Goal: Register for event/course

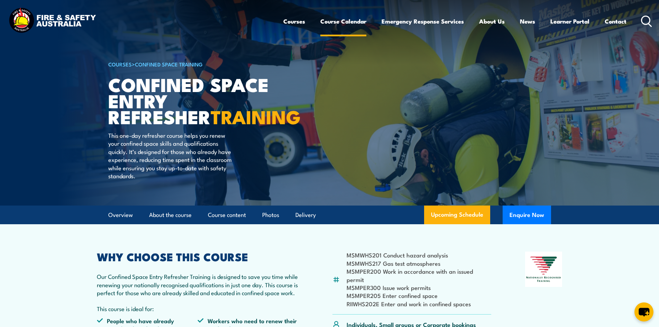
click at [333, 19] on link "Course Calendar" at bounding box center [343, 21] width 46 height 18
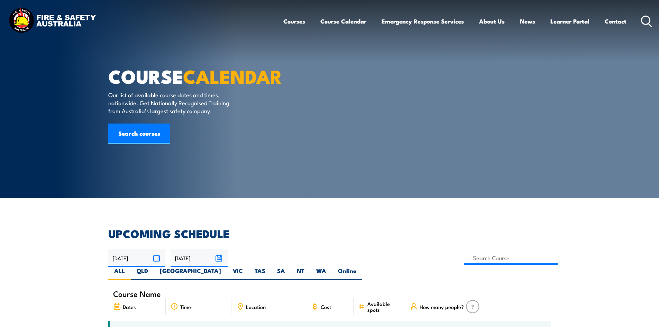
click at [154, 267] on label "QLD" at bounding box center [142, 273] width 23 height 13
click at [152, 267] on input "QLD" at bounding box center [150, 269] width 4 height 4
radio input "true"
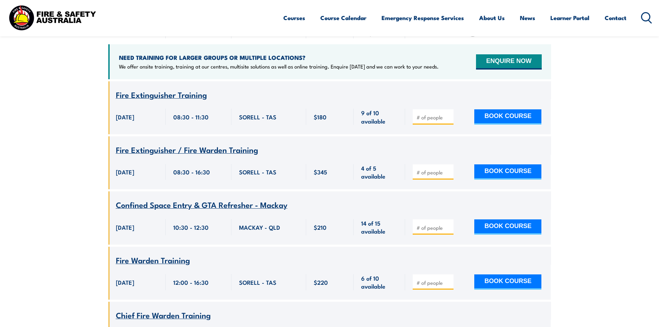
scroll to position [277, 0]
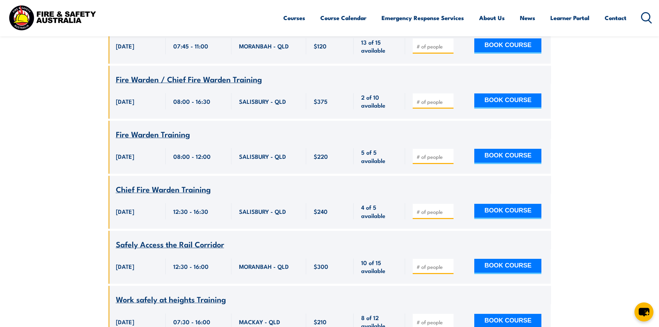
scroll to position [954, 0]
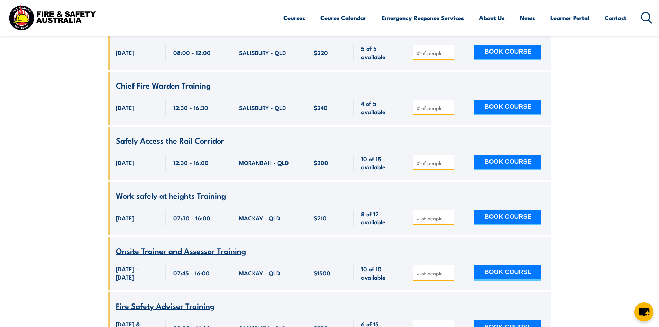
click at [197, 189] on span "Work safely at heights Training" at bounding box center [171, 195] width 110 height 12
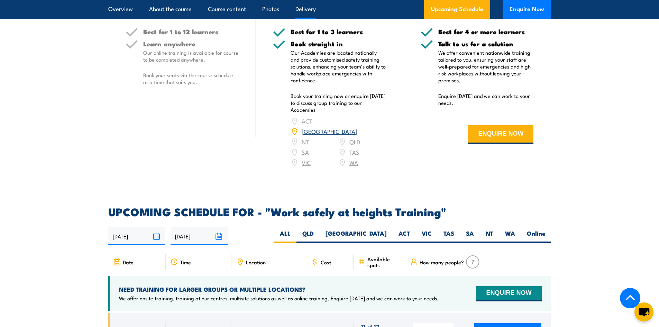
scroll to position [933, 0]
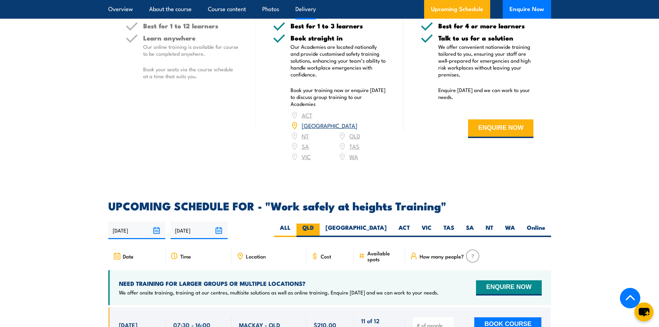
click at [319, 223] on label "QLD" at bounding box center [307, 229] width 23 height 13
click at [318, 223] on input "QLD" at bounding box center [316, 225] width 4 height 4
radio input "true"
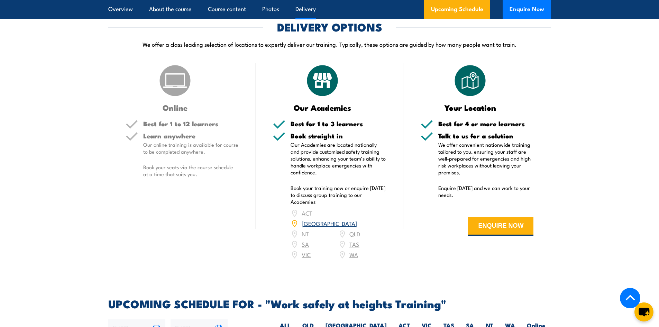
scroll to position [762, 0]
